Goal: Information Seeking & Learning: Understand process/instructions

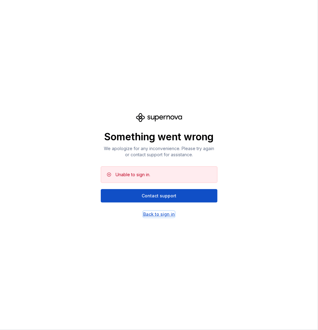
click at [156, 216] on div "Back to sign in" at bounding box center [159, 214] width 32 height 6
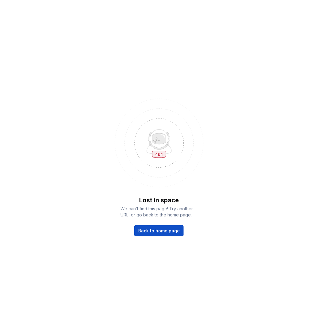
drag, startPoint x: 168, startPoint y: 235, endPoint x: 243, endPoint y: 228, distance: 75.4
click at [168, 235] on link "Back to home page" at bounding box center [158, 231] width 49 height 11
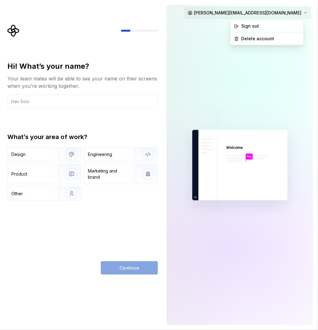
click at [294, 14] on html "Hi! What’s your name? Your team mates will be able to see your name on their sc…" at bounding box center [159, 165] width 318 height 330
click at [247, 26] on div "Sign out" at bounding box center [271, 26] width 58 height 6
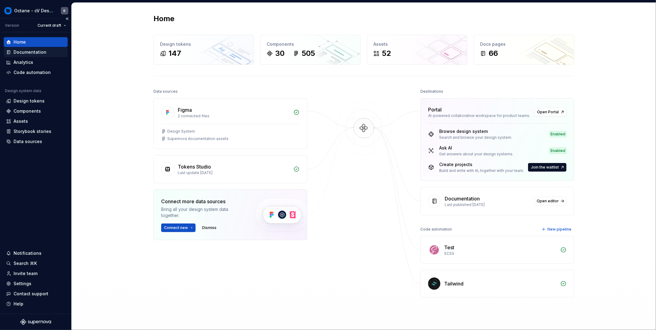
click at [37, 50] on div "Documentation" at bounding box center [30, 52] width 33 height 6
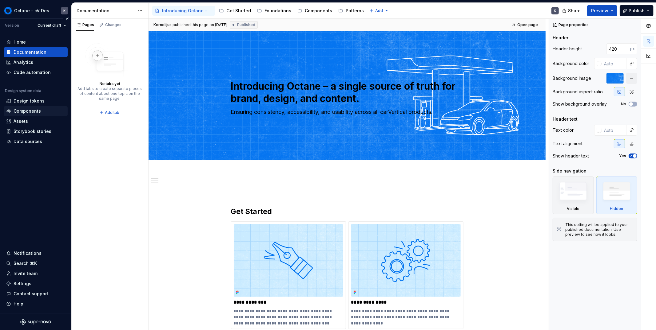
click at [27, 111] on div "Components" at bounding box center [27, 111] width 27 height 6
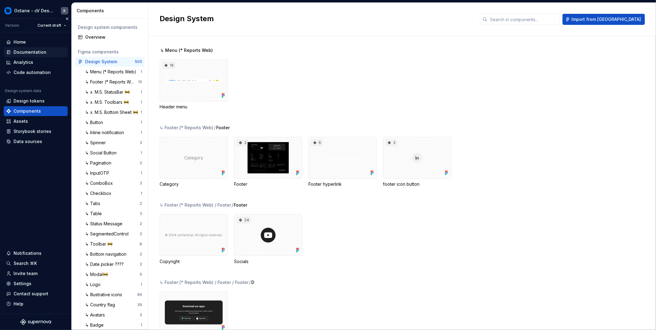
click at [34, 51] on div "Documentation" at bounding box center [30, 52] width 33 height 6
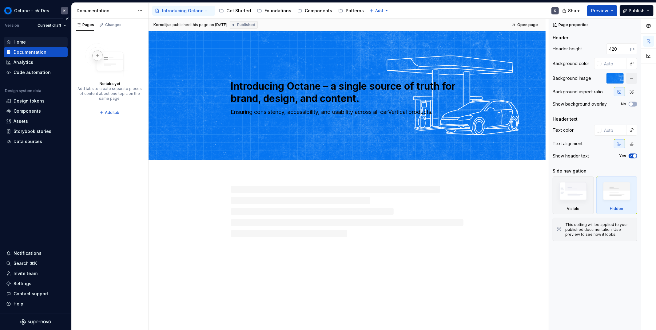
click at [21, 41] on div "Home" at bounding box center [20, 42] width 12 height 6
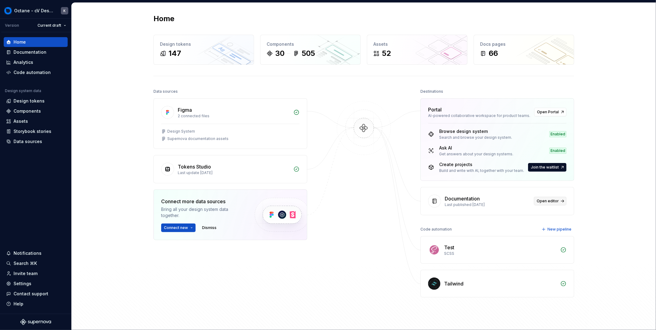
click at [318, 202] on span "Open editor" at bounding box center [547, 201] width 22 height 5
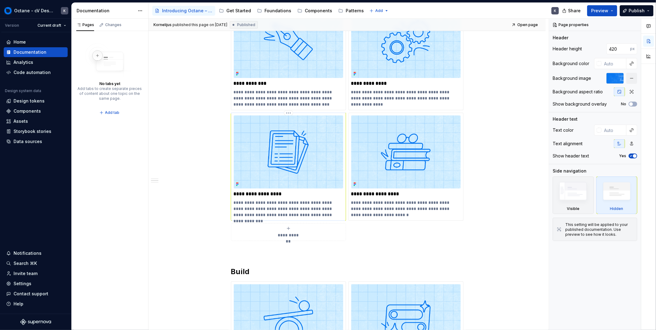
scroll to position [217, 0]
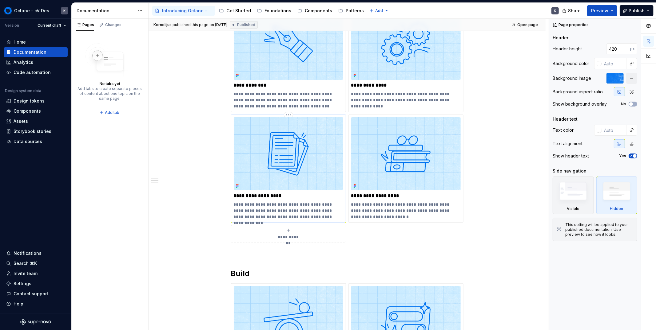
click at [299, 167] on img at bounding box center [288, 153] width 109 height 73
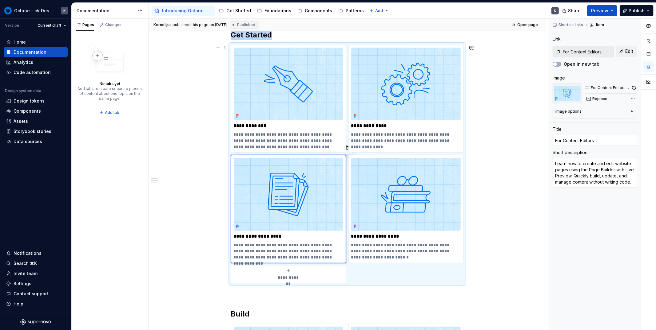
scroll to position [174, 0]
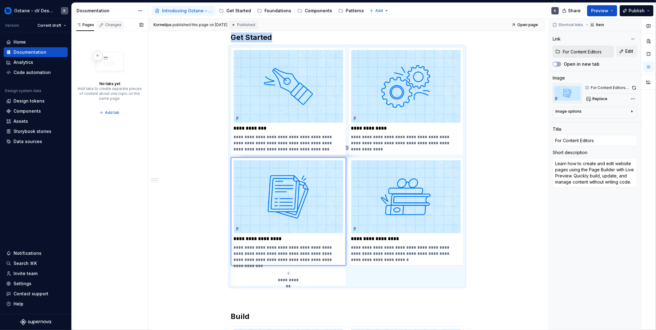
click at [105, 26] on div "Changes" at bounding box center [113, 24] width 16 height 5
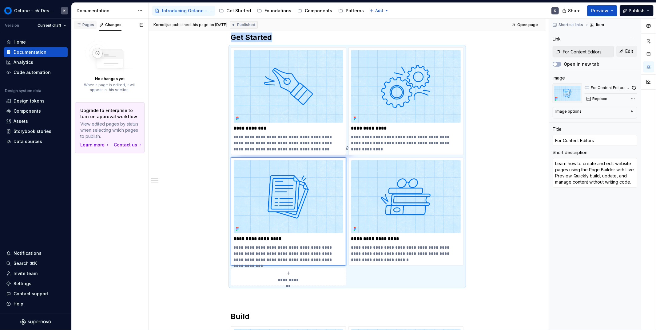
click at [81, 24] on div "Pages" at bounding box center [85, 24] width 18 height 5
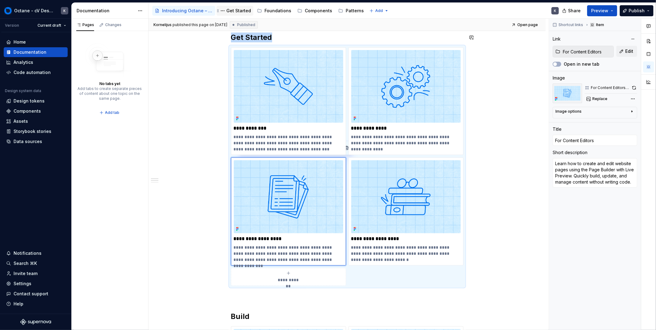
click at [231, 8] on div "Get Started" at bounding box center [238, 11] width 25 height 6
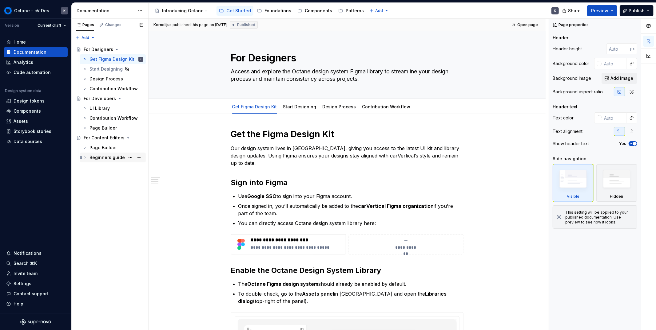
click at [101, 158] on div "Beginners guide" at bounding box center [106, 158] width 35 height 6
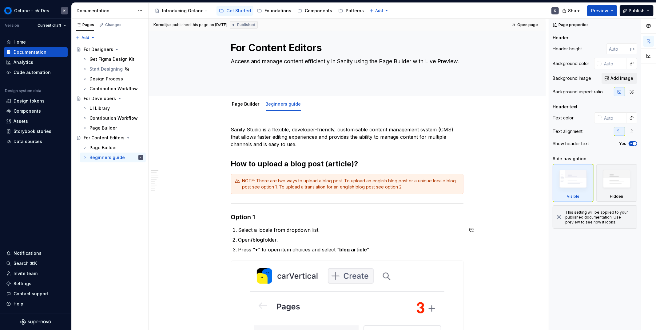
scroll to position [10, 0]
click at [173, 10] on div "Introducing Octane – a single source of truth for brand, design, and content." at bounding box center [187, 11] width 51 height 6
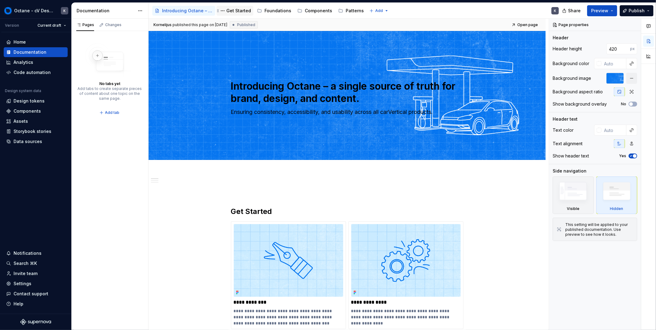
click at [239, 9] on div "Get Started" at bounding box center [238, 11] width 25 height 6
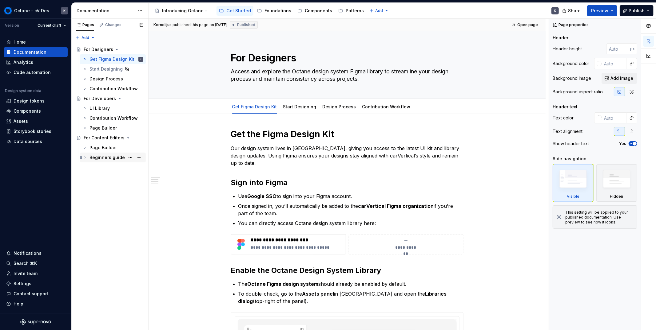
click at [113, 160] on div "Beginners guide" at bounding box center [106, 158] width 35 height 6
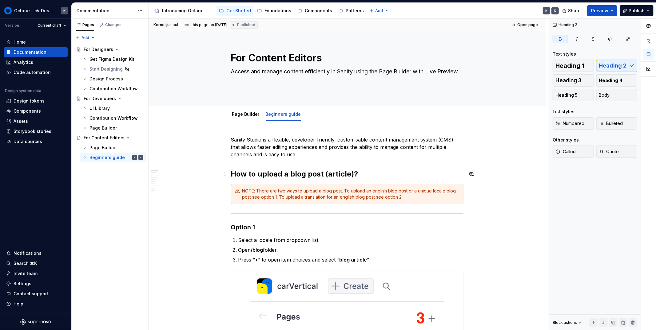
click at [285, 176] on strong "How to upload a blog post (article)?" at bounding box center [294, 174] width 127 height 9
click at [277, 56] on textarea "For Content Editors" at bounding box center [346, 58] width 232 height 15
click at [318, 173] on strong "How to upload a blog post (article)?" at bounding box center [294, 174] width 127 height 9
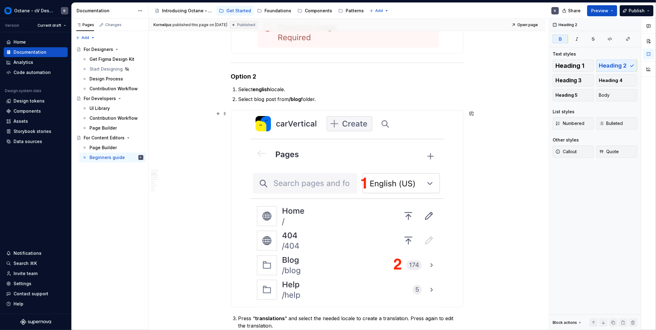
scroll to position [1902, 0]
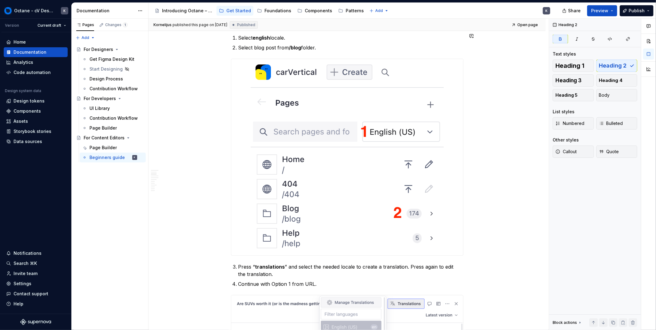
type textarea "*"
